Goal: Navigation & Orientation: Find specific page/section

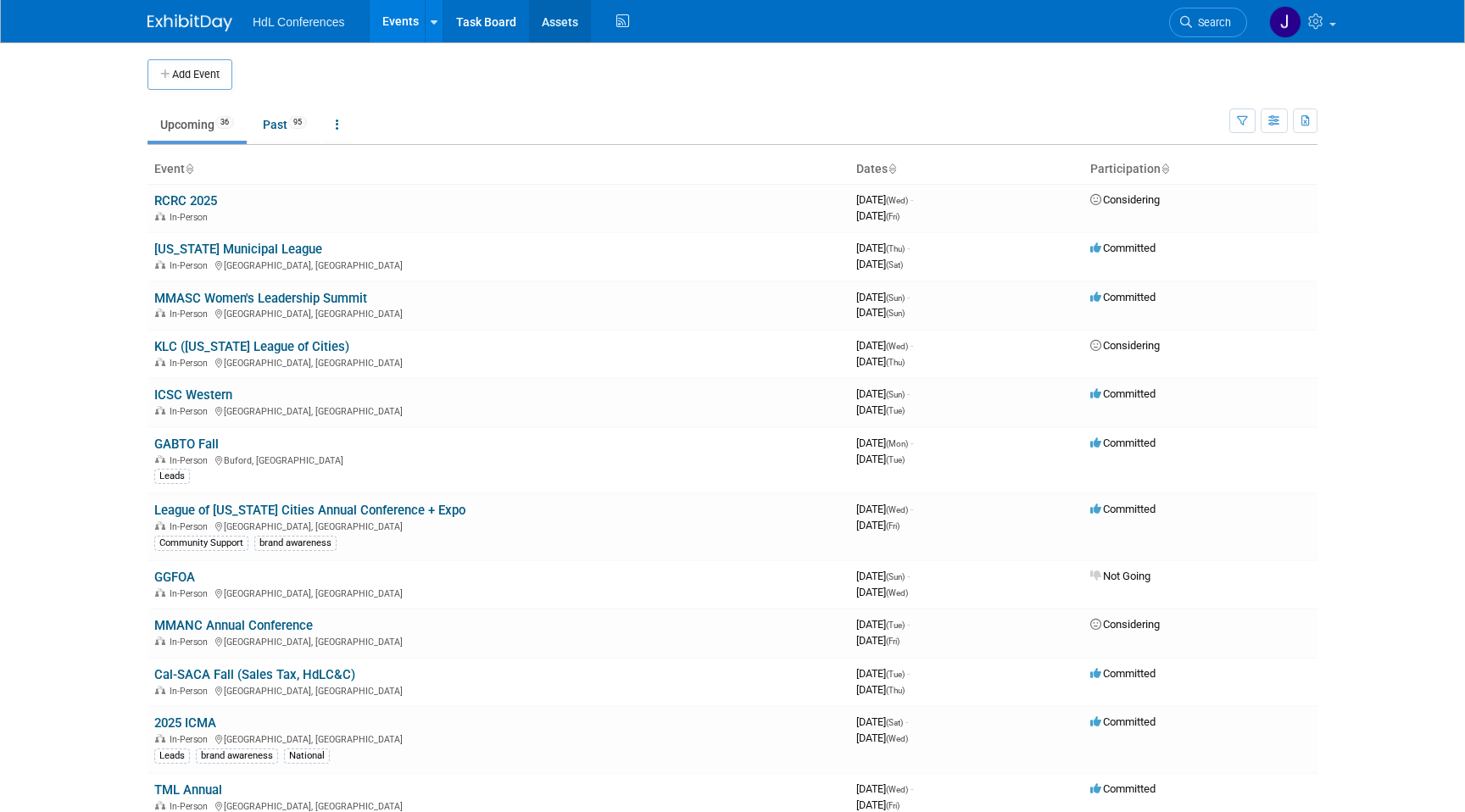
click at [561, 26] on link "Assets" at bounding box center [560, 21] width 62 height 43
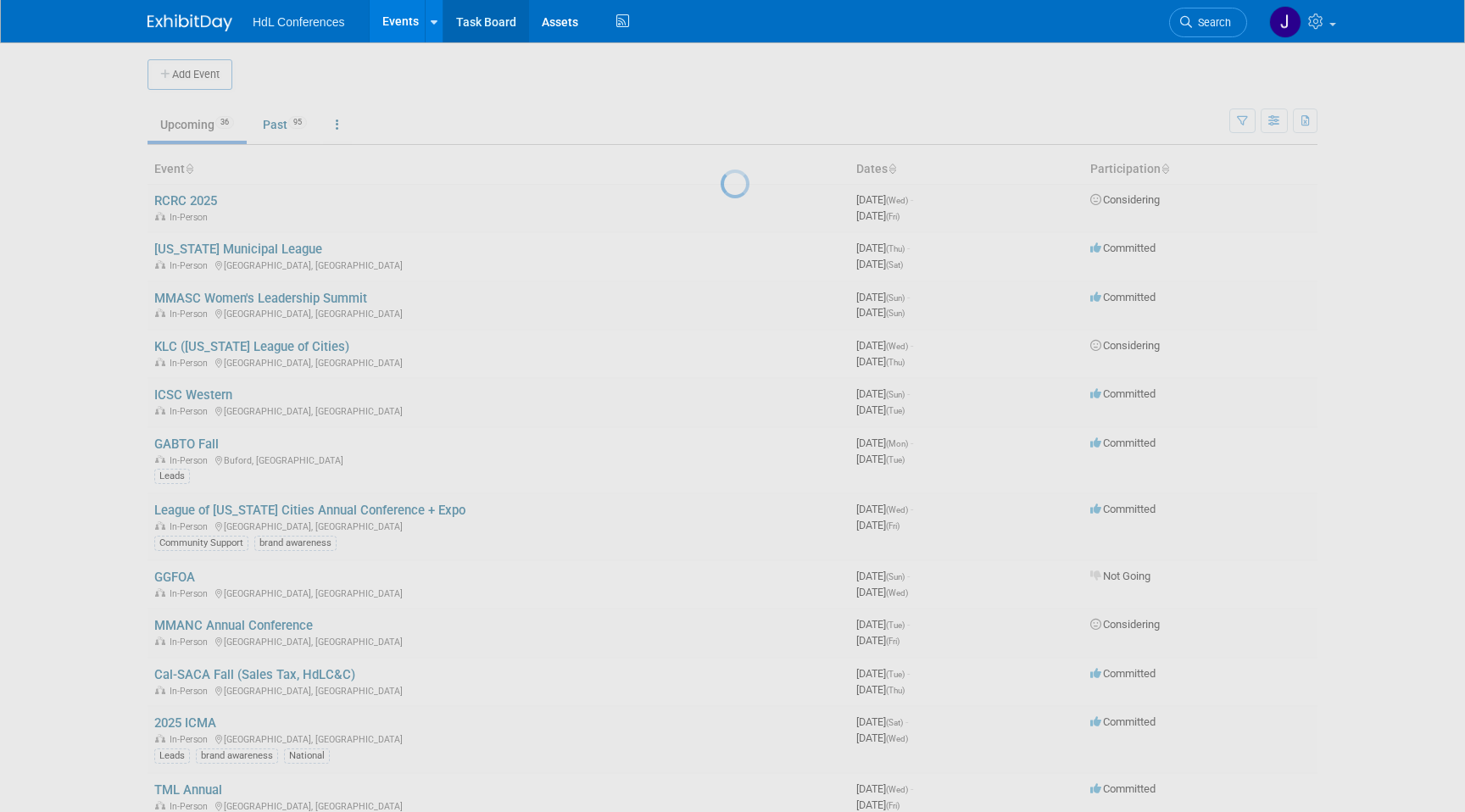
click at [475, 27] on link "Task Board" at bounding box center [486, 21] width 86 height 43
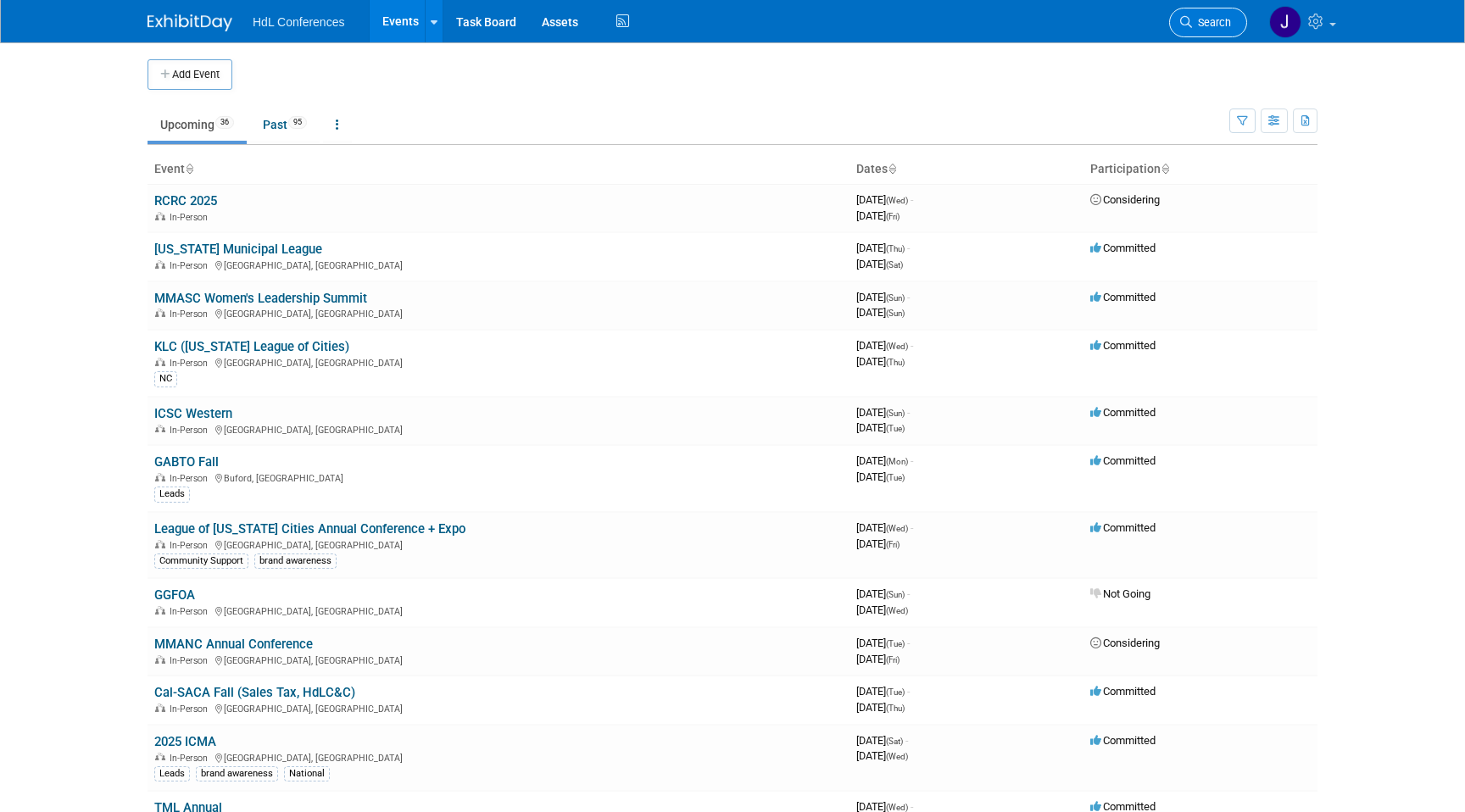
click at [1205, 30] on link "Search" at bounding box center [1207, 23] width 78 height 30
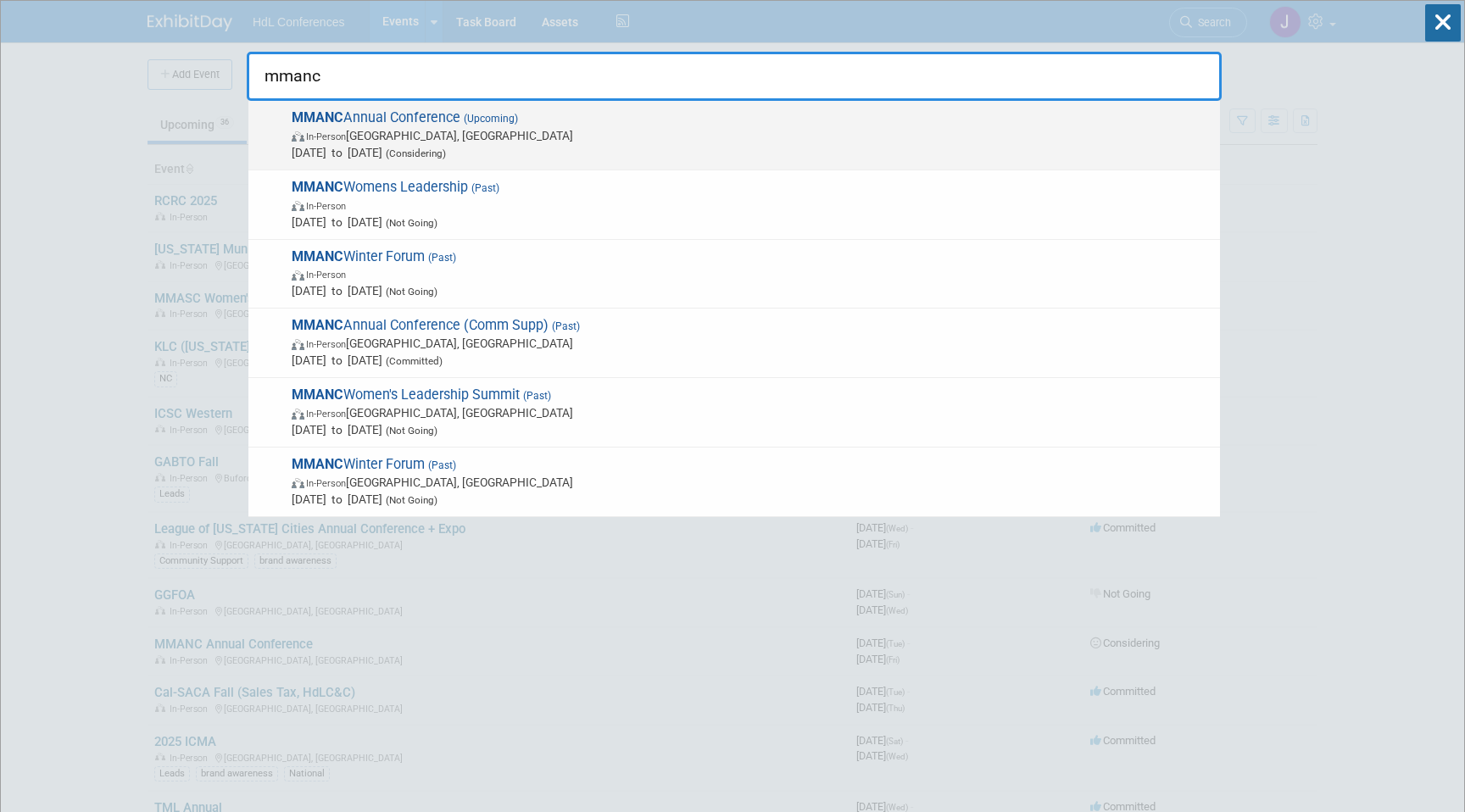
type input "mmanc"
click at [439, 131] on span "In-Person [GEOGRAPHIC_DATA], [GEOGRAPHIC_DATA]" at bounding box center [751, 135] width 919 height 17
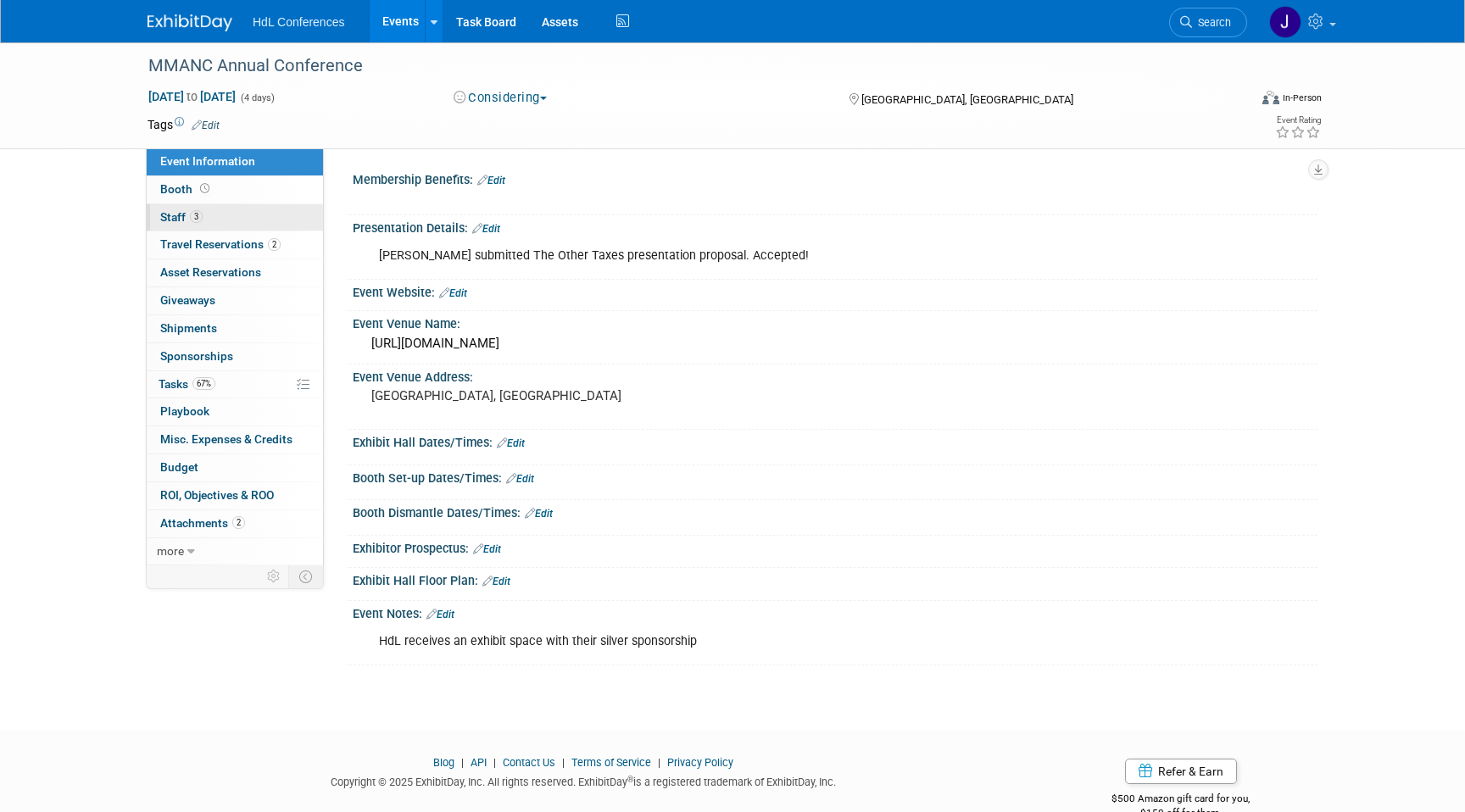
click at [213, 210] on link "3 Staff 3" at bounding box center [235, 217] width 176 height 27
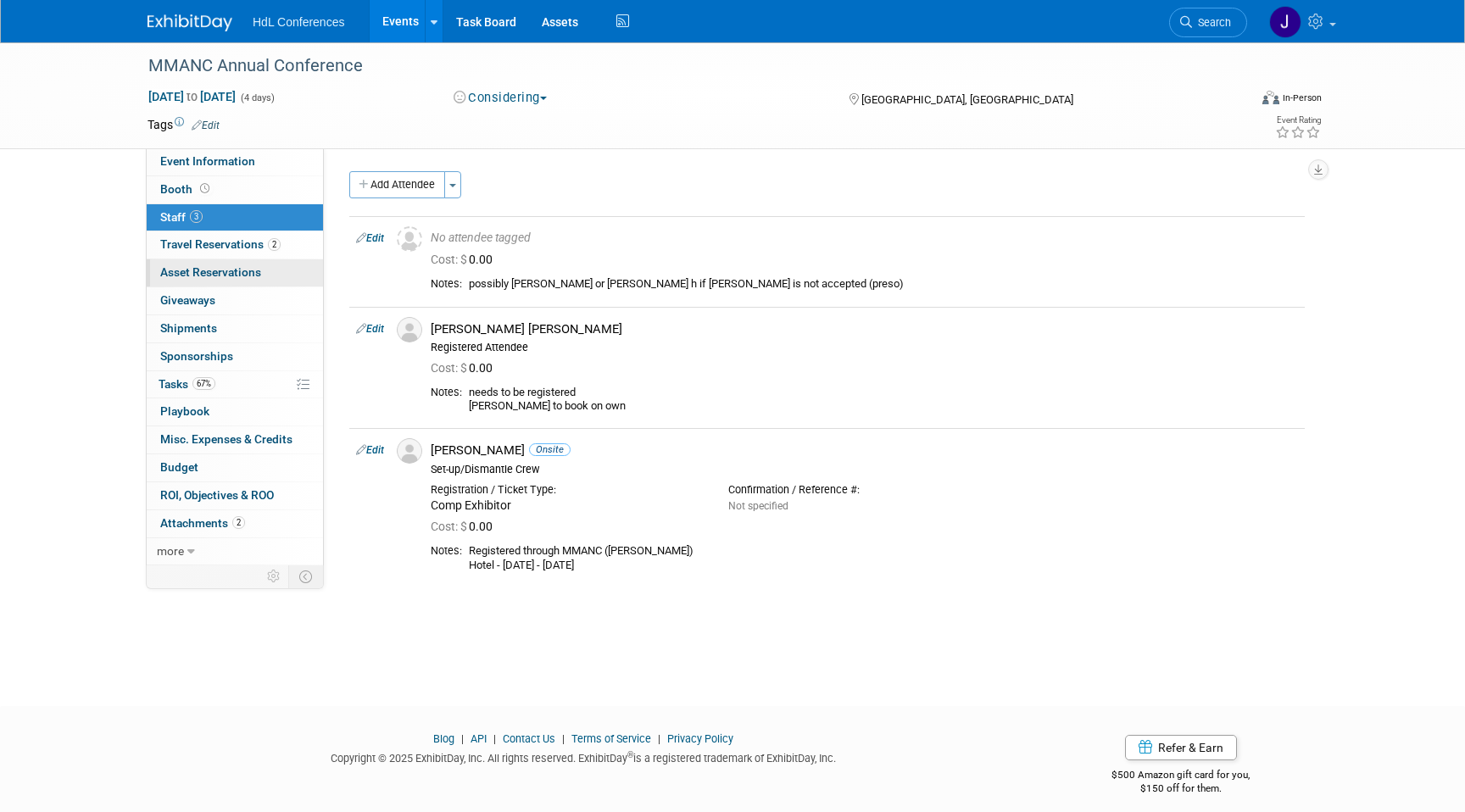
click at [269, 261] on link "0 Asset Reservations 0" at bounding box center [235, 272] width 176 height 27
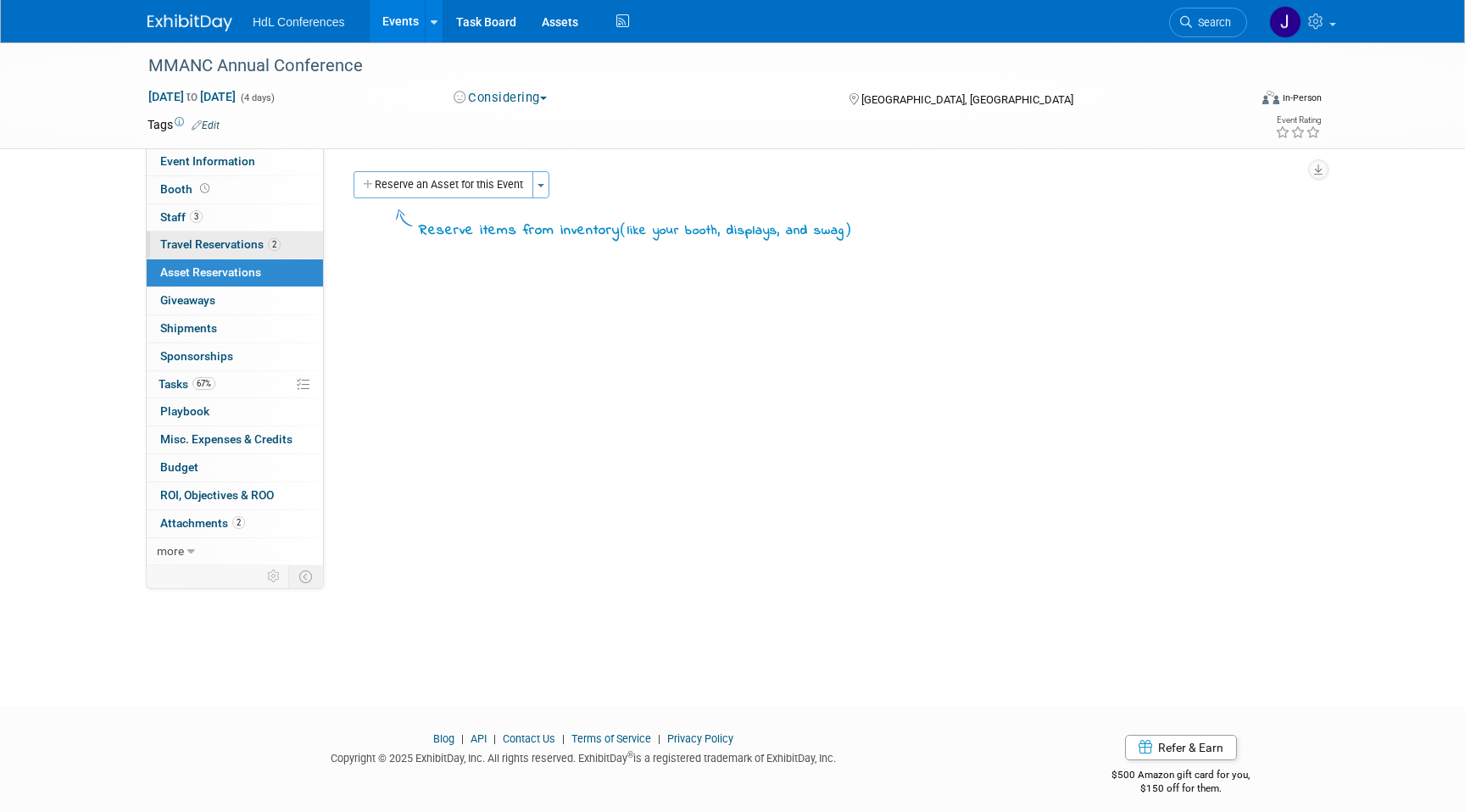
click at [268, 241] on span "2" at bounding box center [274, 244] width 13 height 13
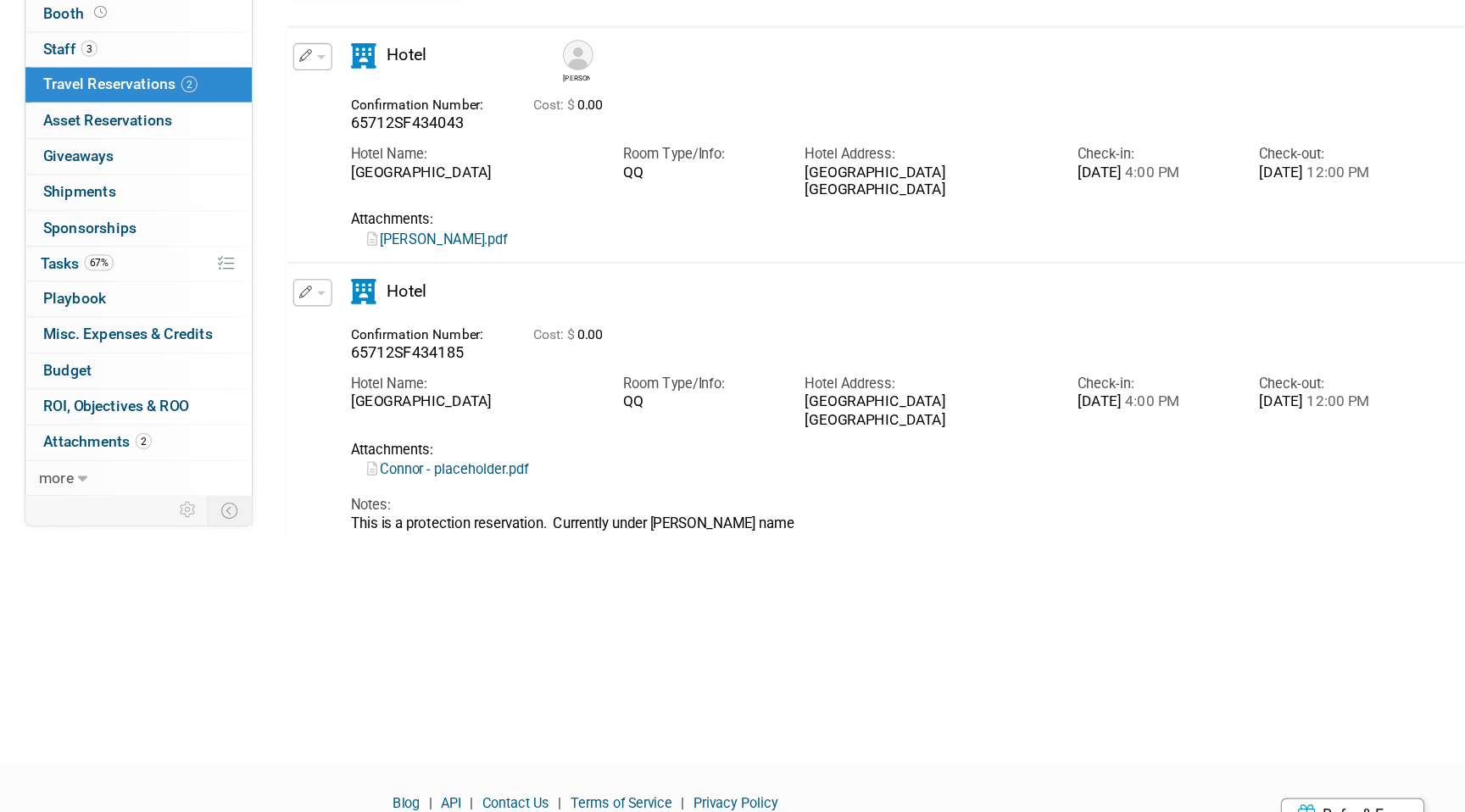
scroll to position [19, 0]
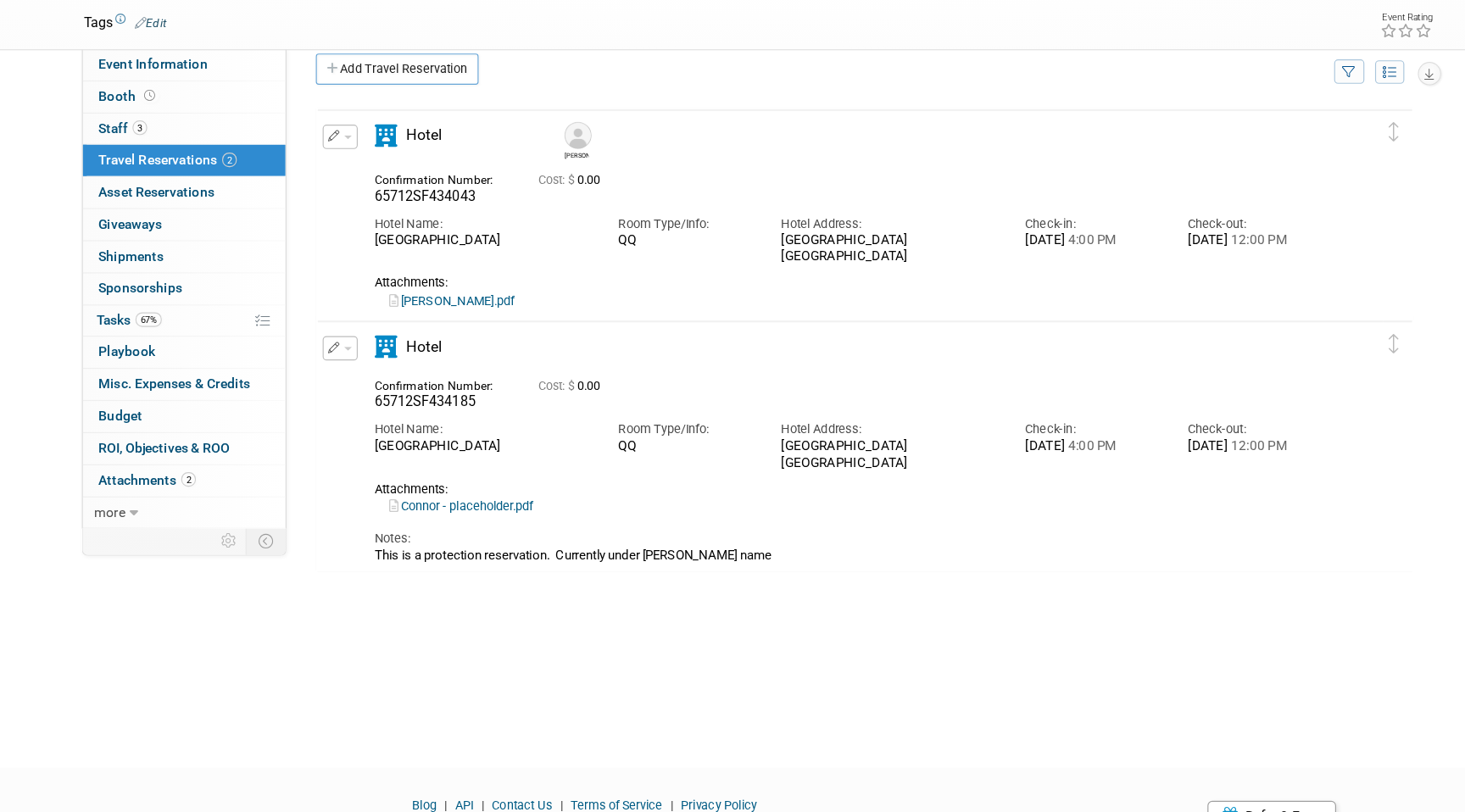
click at [510, 543] on link "Connor - placeholder.pdf" at bounding box center [476, 545] width 126 height 13
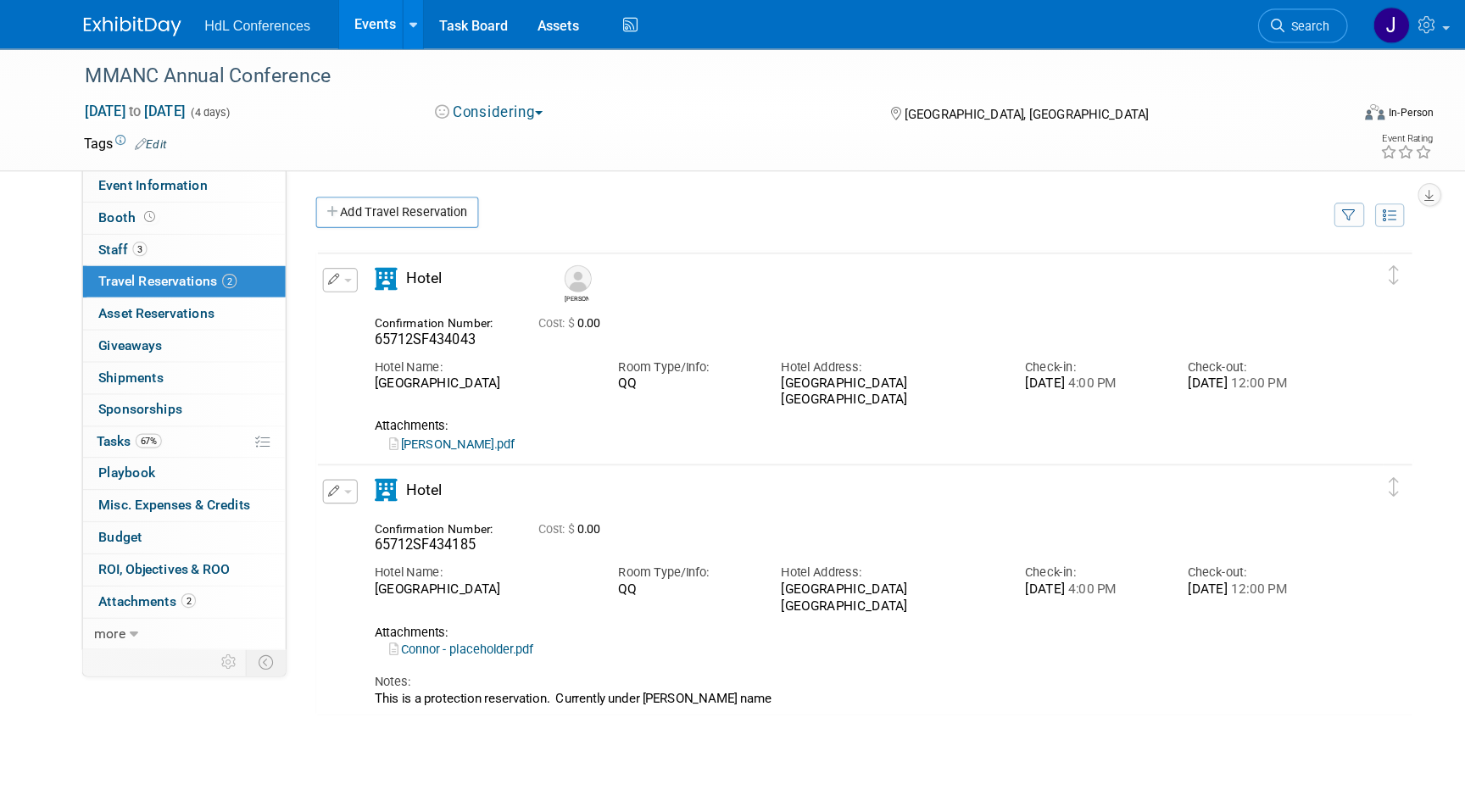
click at [175, 17] on img at bounding box center [189, 23] width 85 height 17
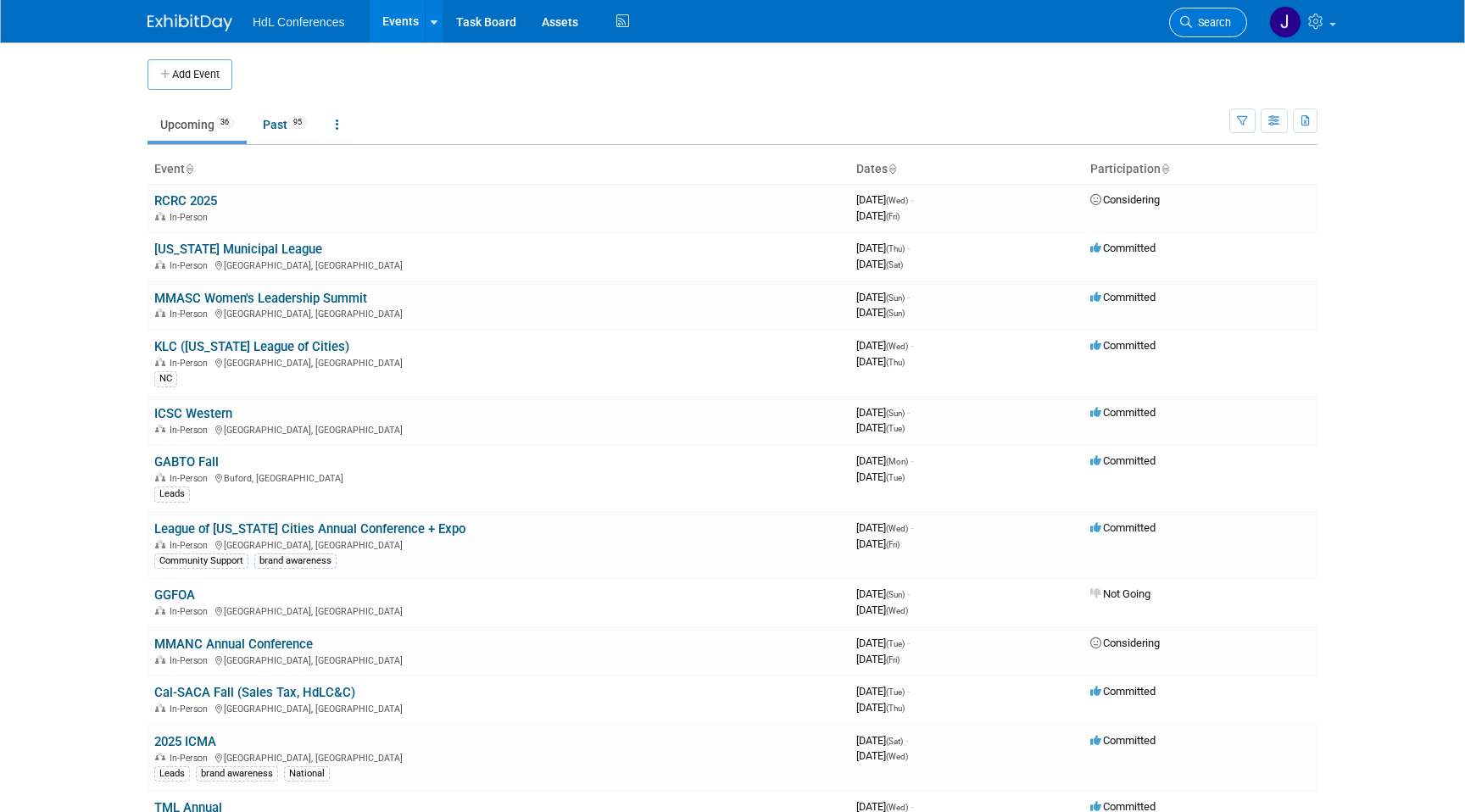
click at [1209, 31] on link "Search" at bounding box center [1207, 23] width 78 height 30
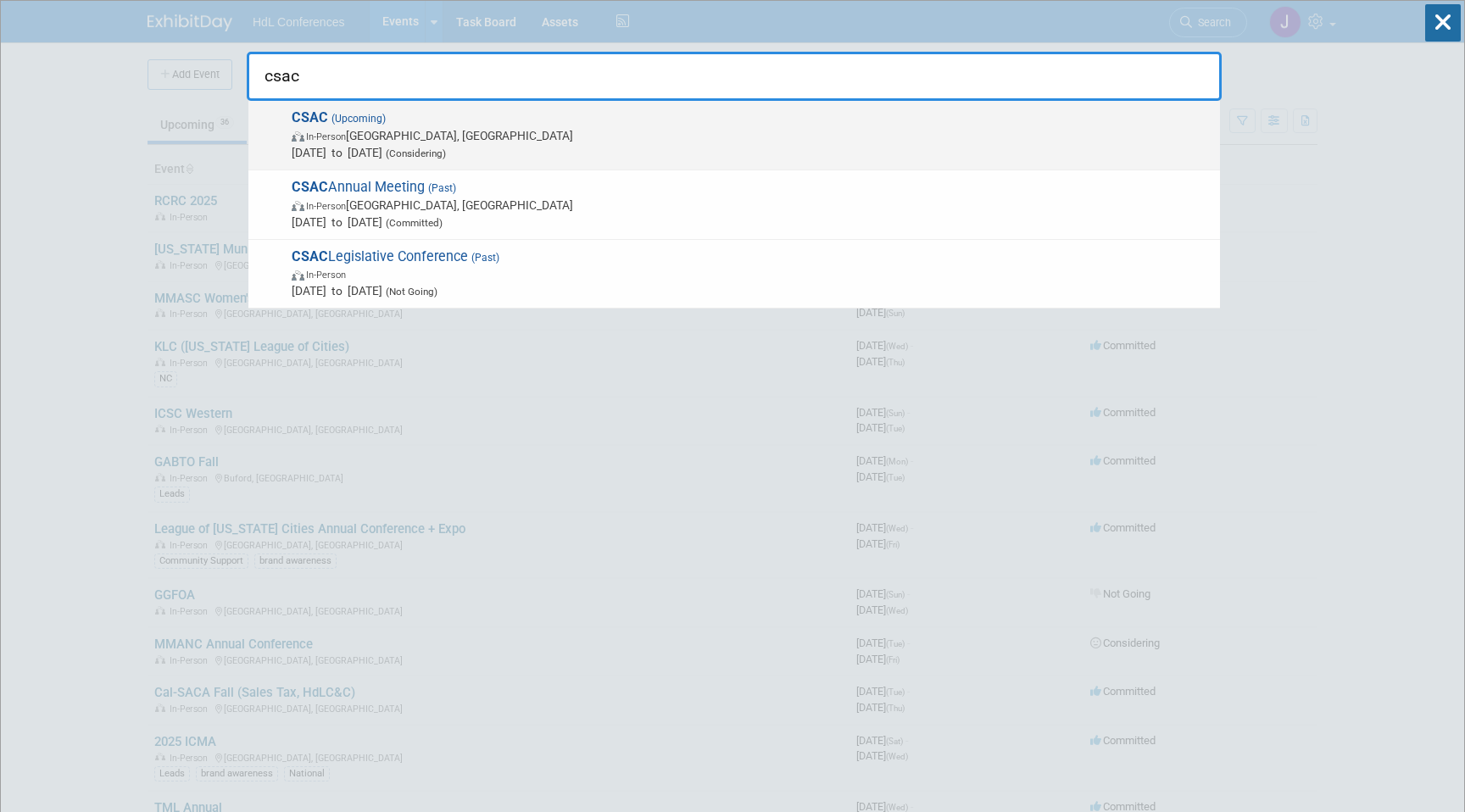
type input "csac"
click at [530, 117] on span "CSAC (Upcoming) In-Person [GEOGRAPHIC_DATA], [GEOGRAPHIC_DATA] [DATE] to [DATE]…" at bounding box center [748, 134] width 925 height 52
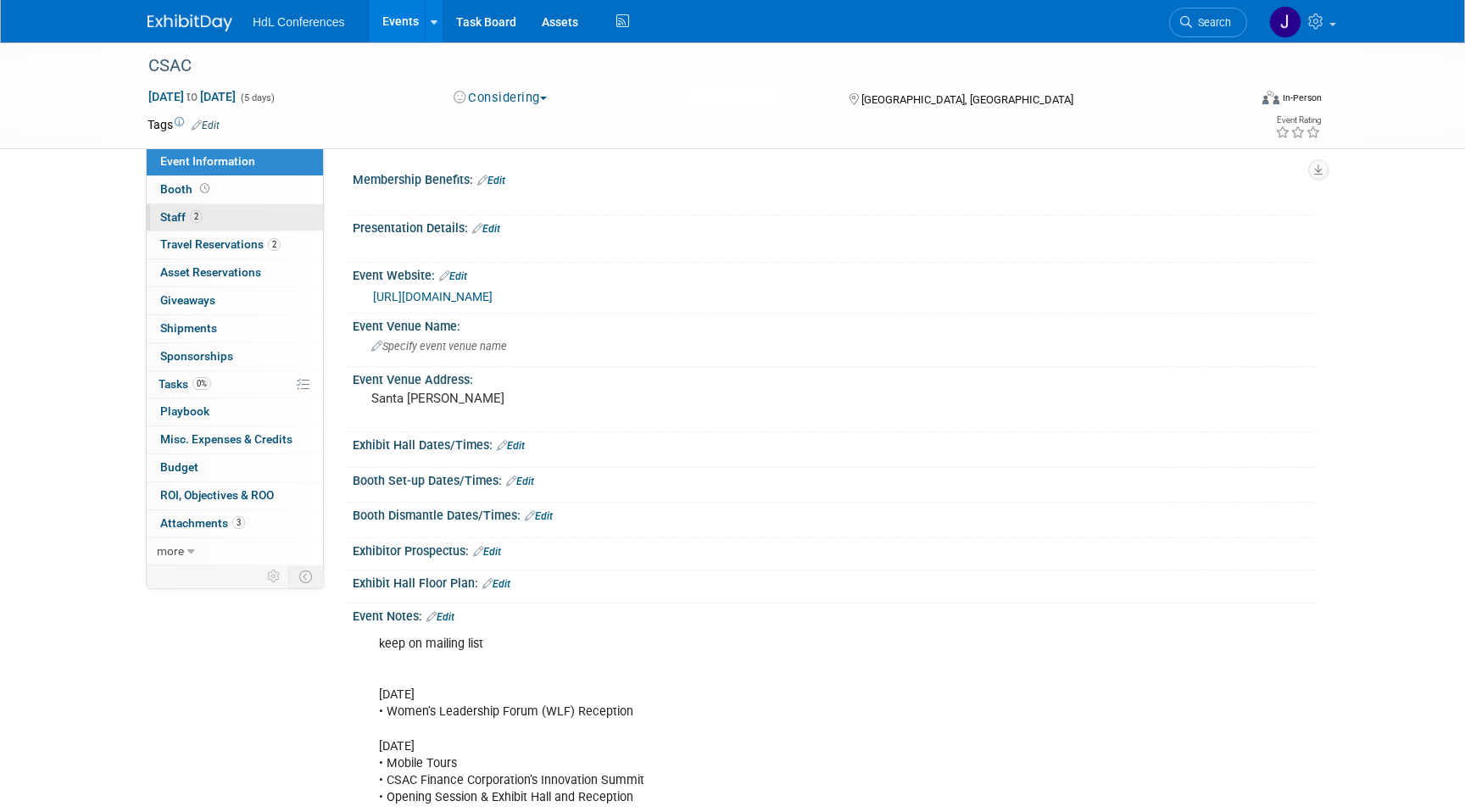
click at [213, 219] on link "2 Staff 2" at bounding box center [235, 217] width 176 height 27
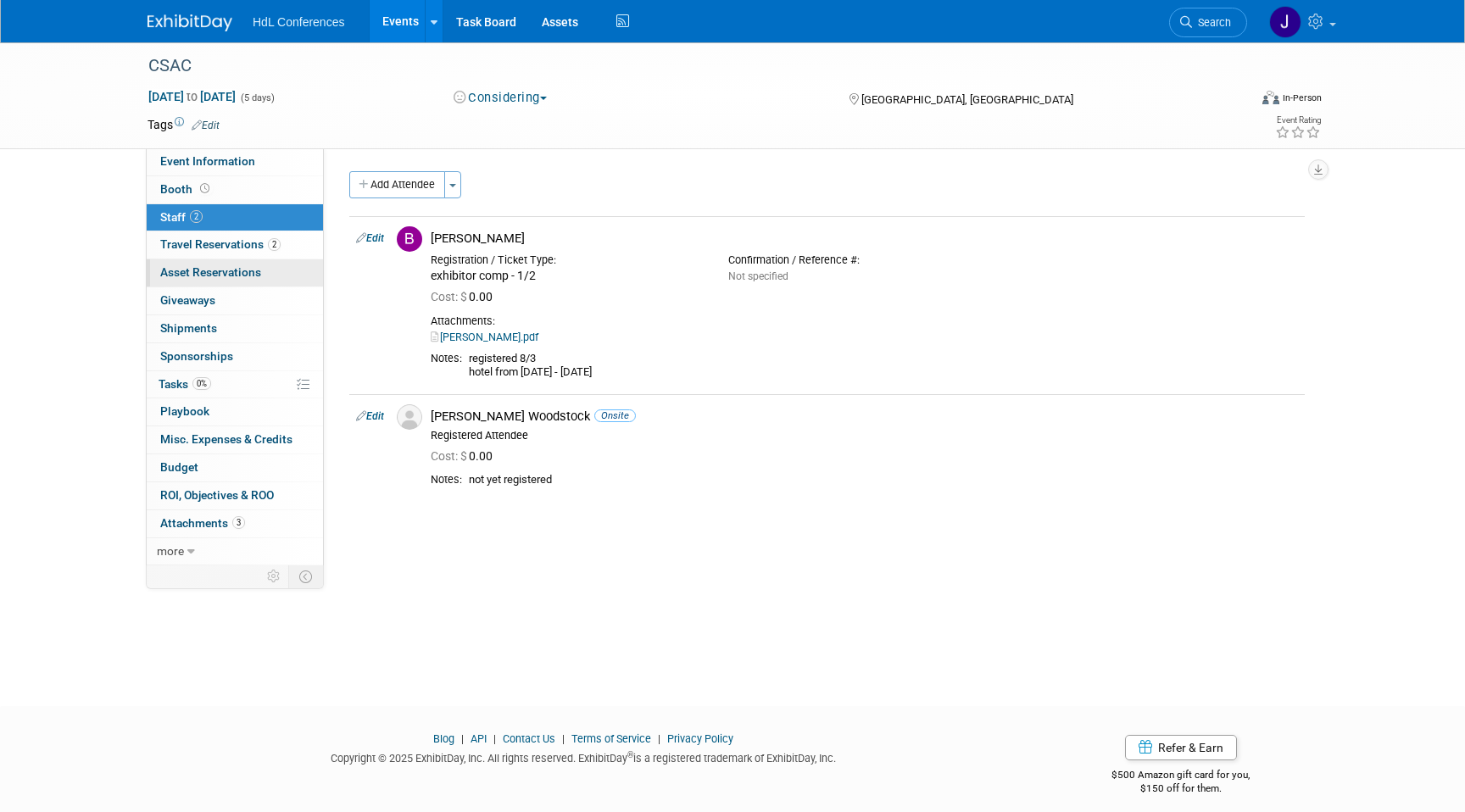
click at [242, 272] on span "Asset Reservations 0" at bounding box center [210, 272] width 101 height 14
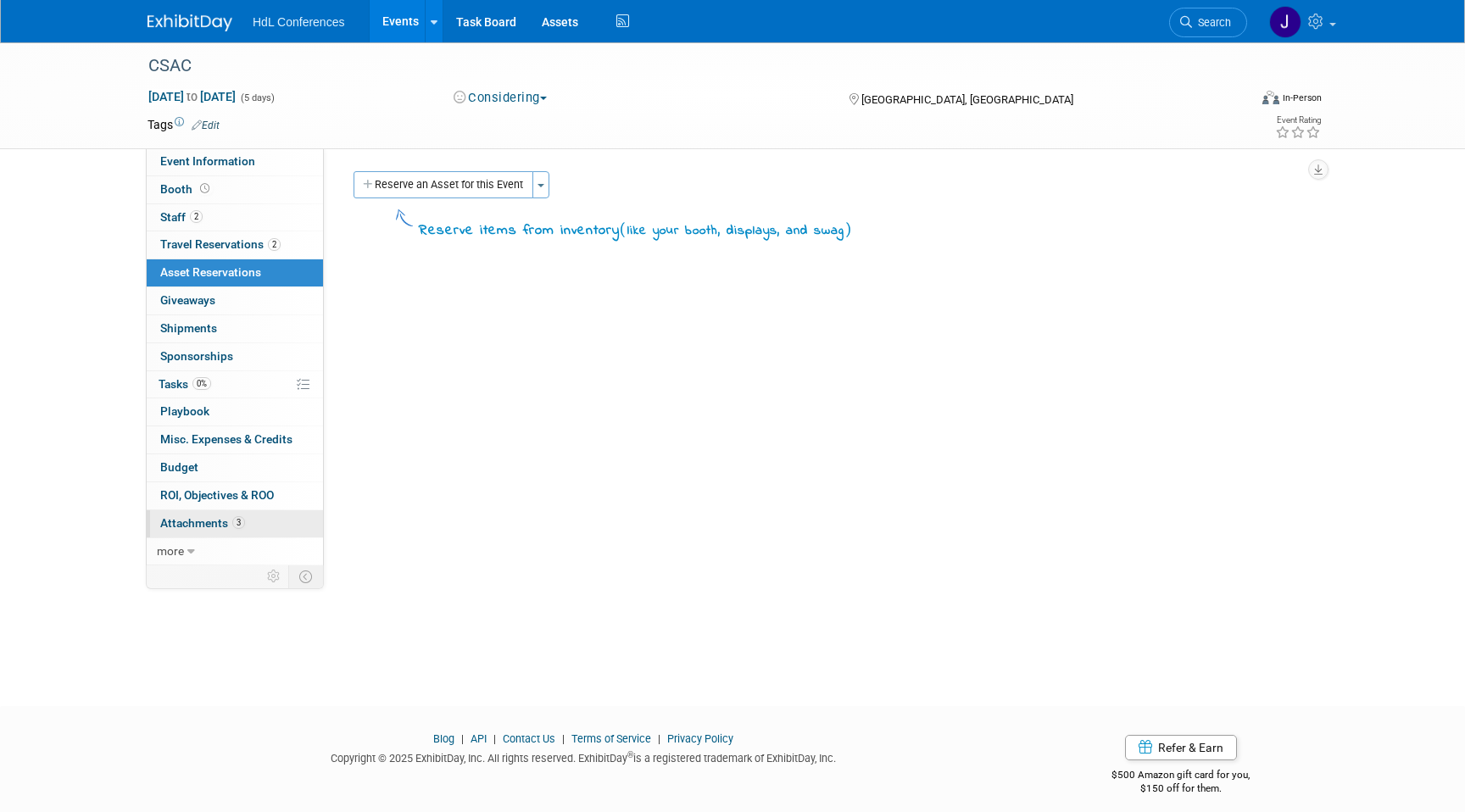
click at [238, 516] on span "3" at bounding box center [238, 522] width 13 height 13
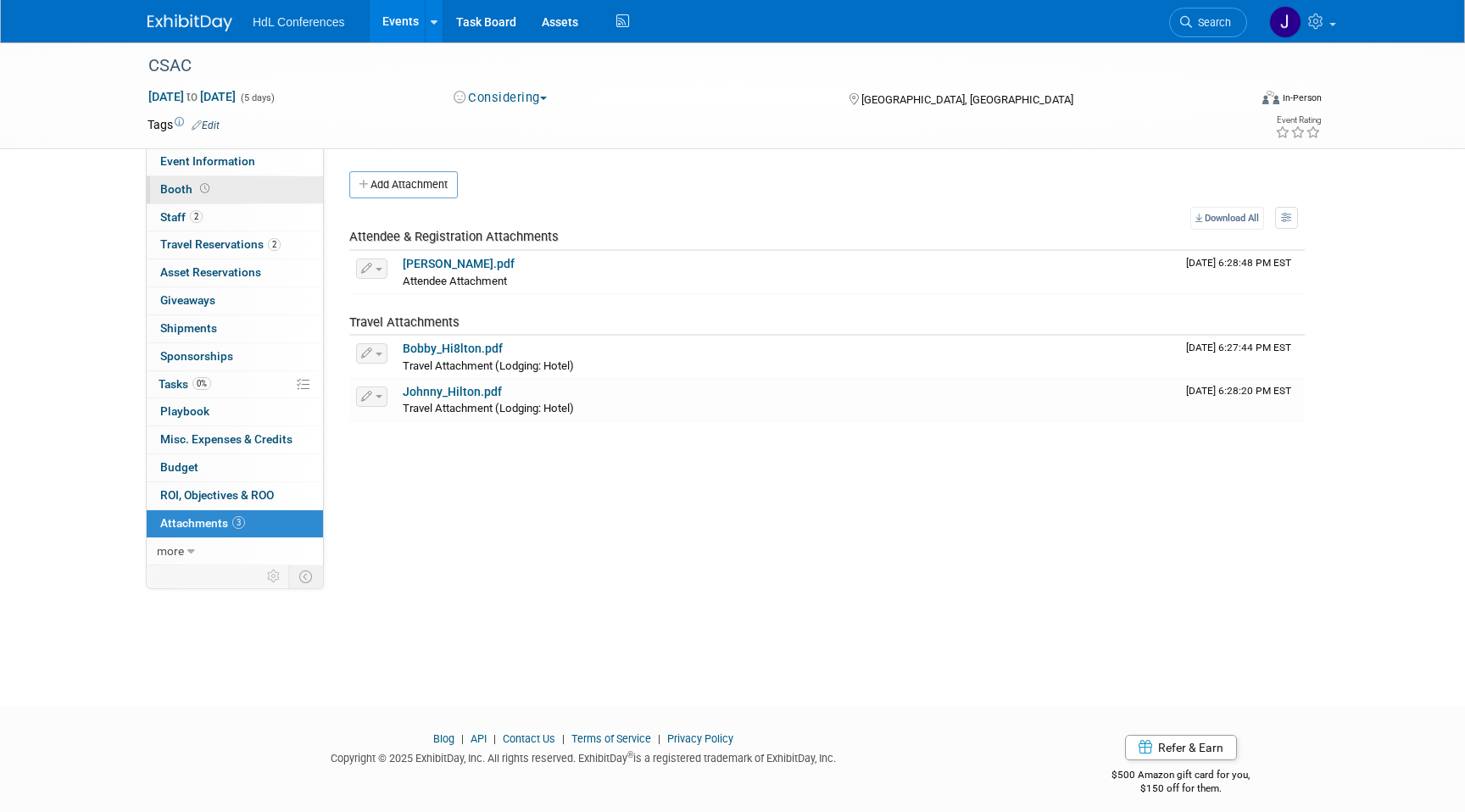
click at [209, 186] on span at bounding box center [204, 189] width 16 height 13
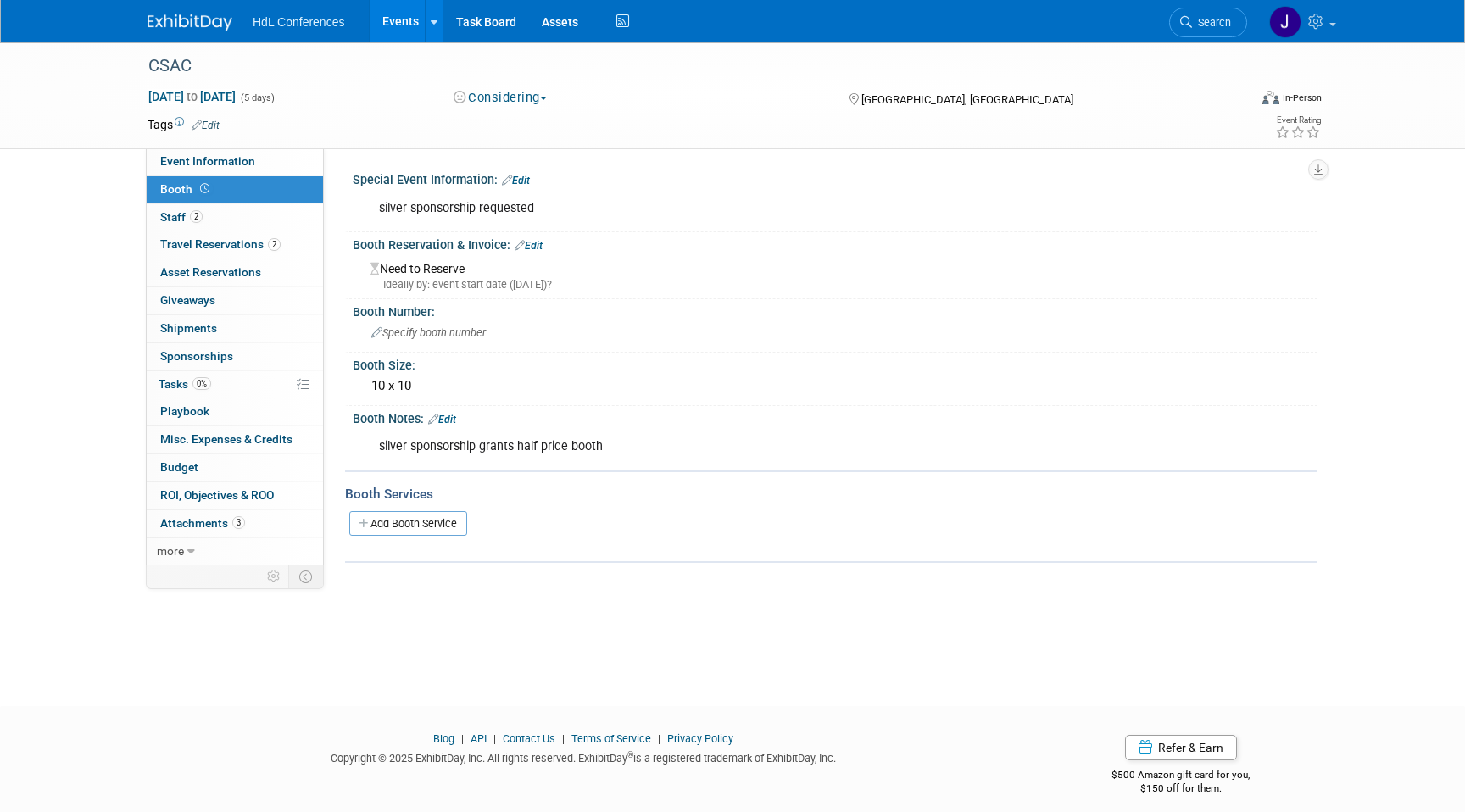
click at [199, 201] on link "Booth" at bounding box center [235, 189] width 176 height 27
click at [211, 216] on link "2 Staff 2" at bounding box center [235, 217] width 176 height 27
